Goal: Information Seeking & Learning: Learn about a topic

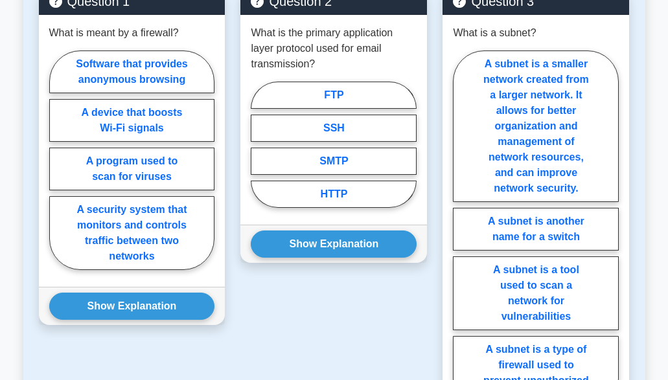
scroll to position [757, 0]
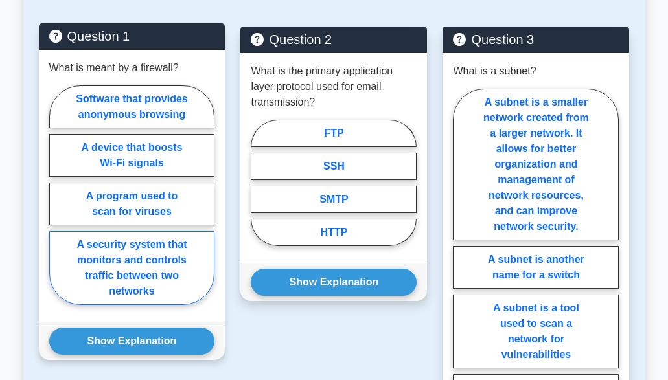
click at [148, 274] on label "A security system that monitors and controls traffic between two networks" at bounding box center [132, 268] width 166 height 74
click at [58, 203] on input "A security system that monitors and controls traffic between two networks" at bounding box center [53, 199] width 8 height 8
radio input "true"
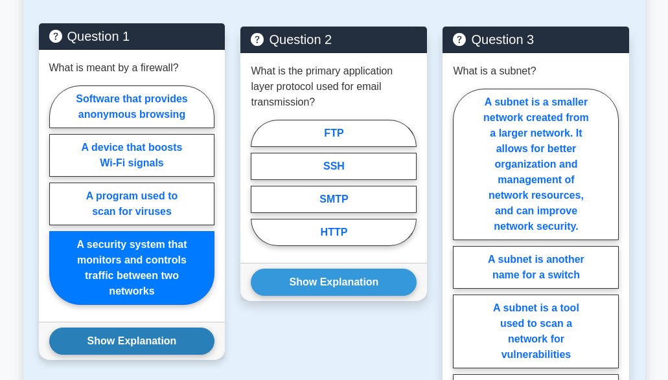
click at [139, 341] on button "Show Explanation" at bounding box center [132, 341] width 166 height 27
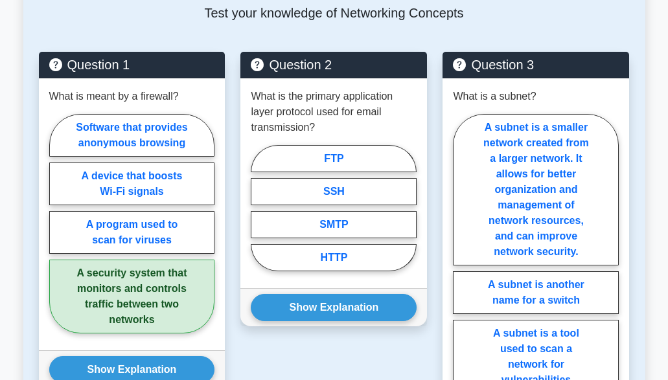
scroll to position [728, 0]
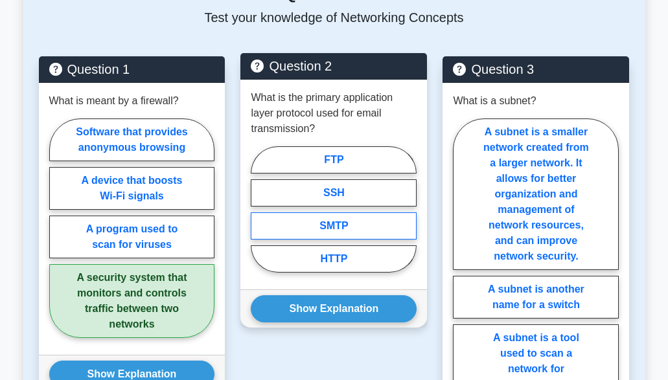
click at [340, 232] on label "SMTP" at bounding box center [334, 225] width 166 height 27
click at [259, 218] on input "SMTP" at bounding box center [255, 213] width 8 height 8
radio input "true"
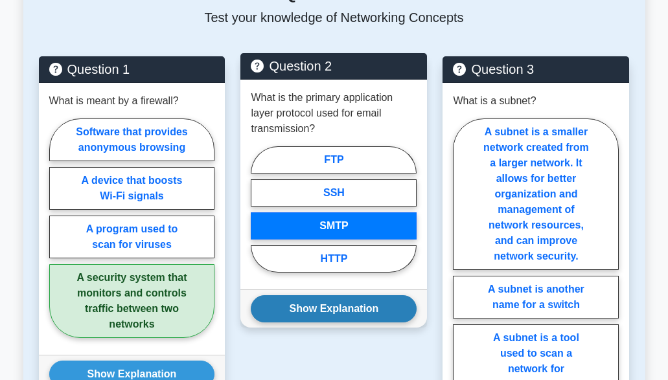
click at [339, 306] on button "Show Explanation" at bounding box center [334, 308] width 166 height 27
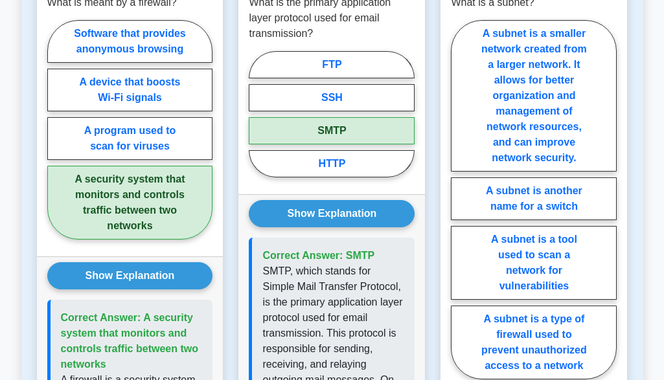
scroll to position [746, 0]
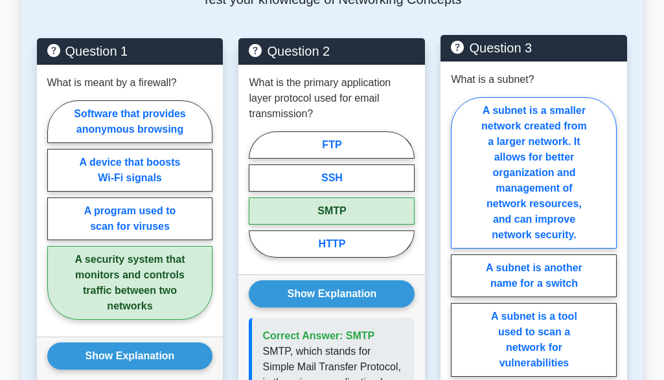
click at [525, 214] on label "A subnet is a smaller network created from a larger network. It allows for bett…" at bounding box center [534, 173] width 166 height 152
click at [459, 276] on input "A subnet is a smaller network created from a larger network. It allows for bett…" at bounding box center [455, 280] width 8 height 8
radio input "true"
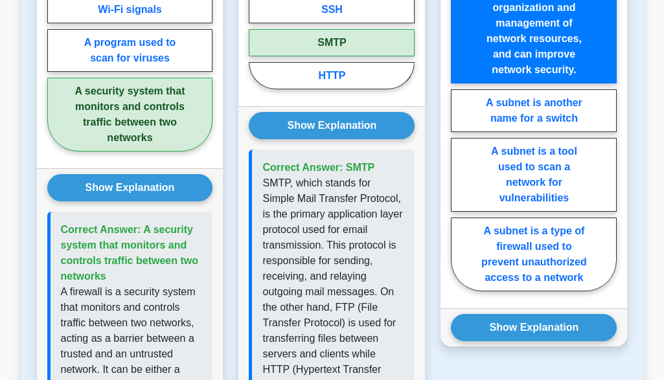
scroll to position [910, 0]
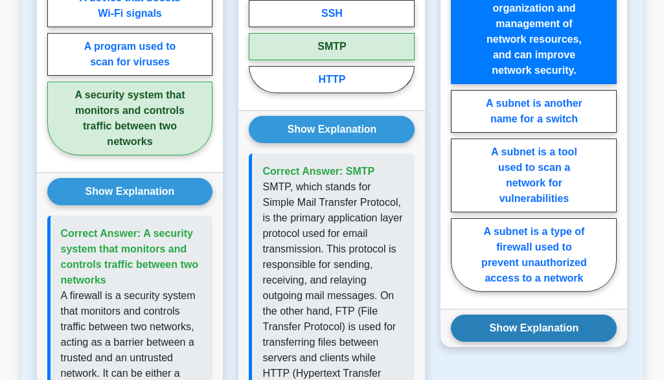
click at [539, 320] on button "Show Explanation" at bounding box center [534, 328] width 166 height 27
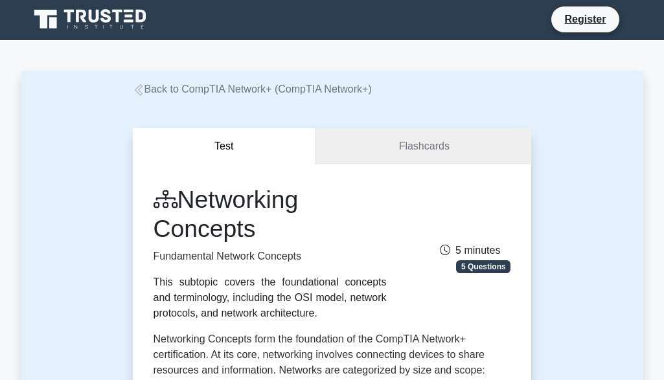
scroll to position [0, 0]
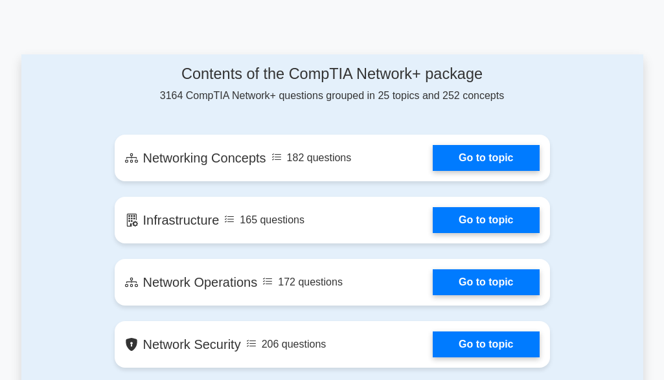
scroll to position [691, 0]
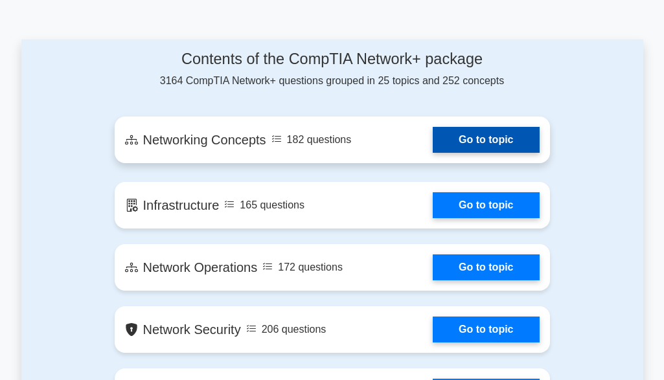
click at [492, 136] on link "Go to topic" at bounding box center [486, 140] width 106 height 26
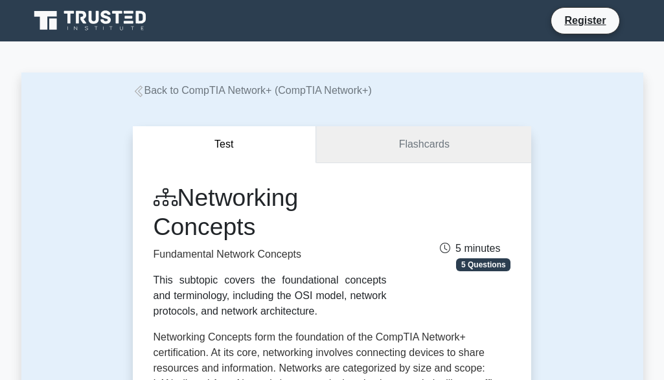
click at [453, 140] on link "Flashcards" at bounding box center [423, 144] width 215 height 37
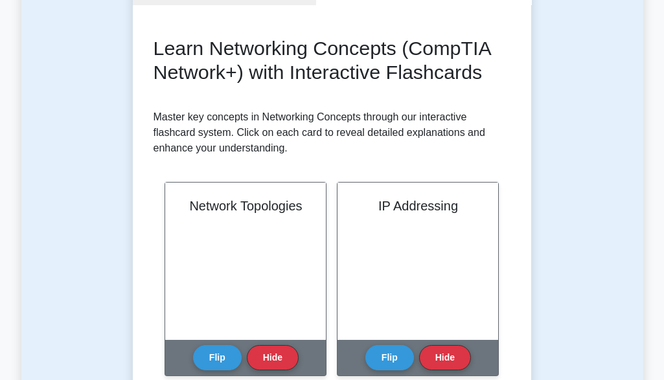
scroll to position [178, 0]
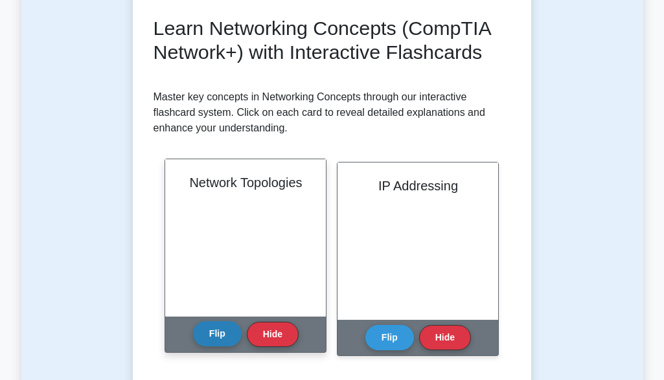
click at [225, 340] on button "Flip" at bounding box center [217, 333] width 49 height 25
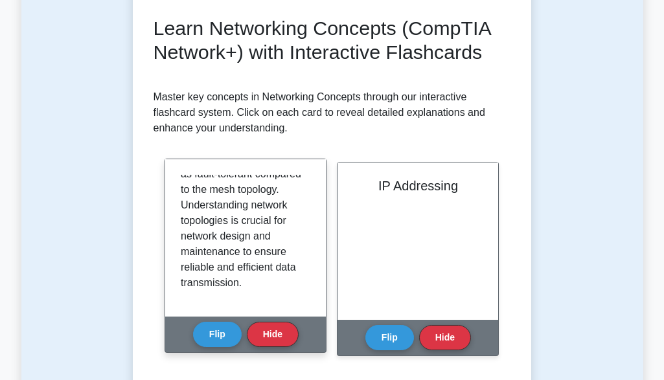
scroll to position [0, 0]
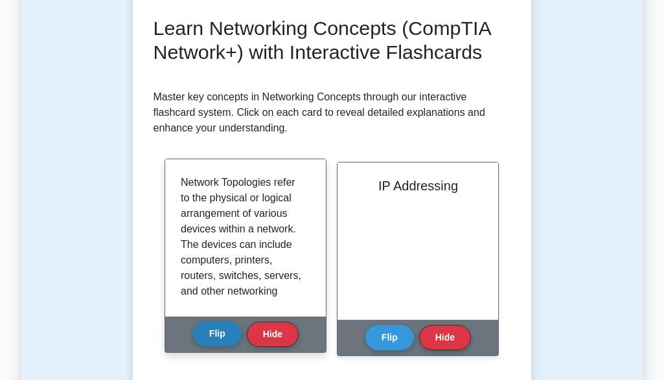
click at [222, 341] on button "Flip" at bounding box center [217, 333] width 49 height 25
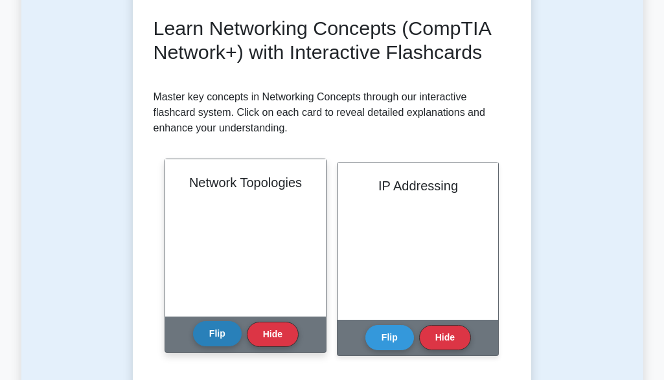
click at [222, 341] on button "Flip" at bounding box center [217, 333] width 49 height 25
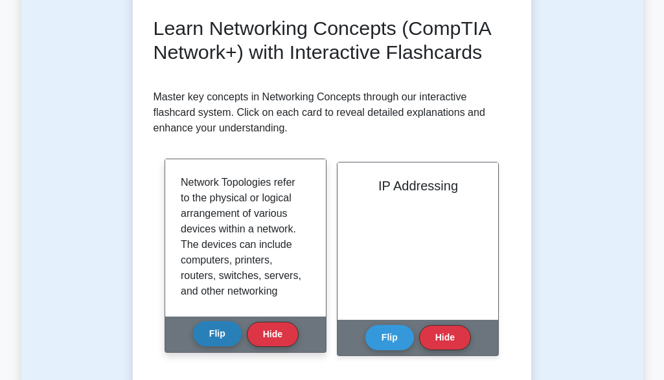
click at [222, 341] on button "Flip" at bounding box center [217, 333] width 49 height 25
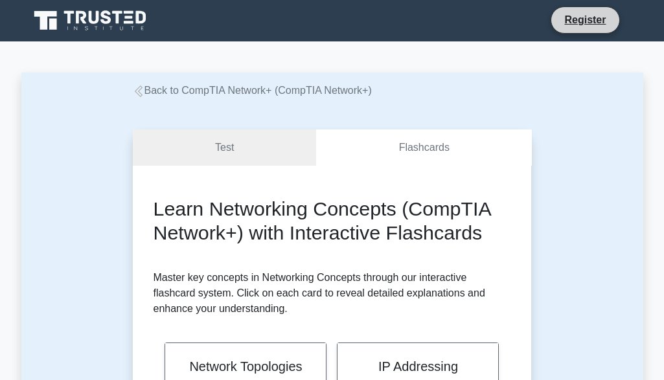
click at [579, 32] on li "Register" at bounding box center [585, 19] width 69 height 27
click at [583, 9] on li "Register" at bounding box center [585, 19] width 69 height 27
